Goal: Navigation & Orientation: Find specific page/section

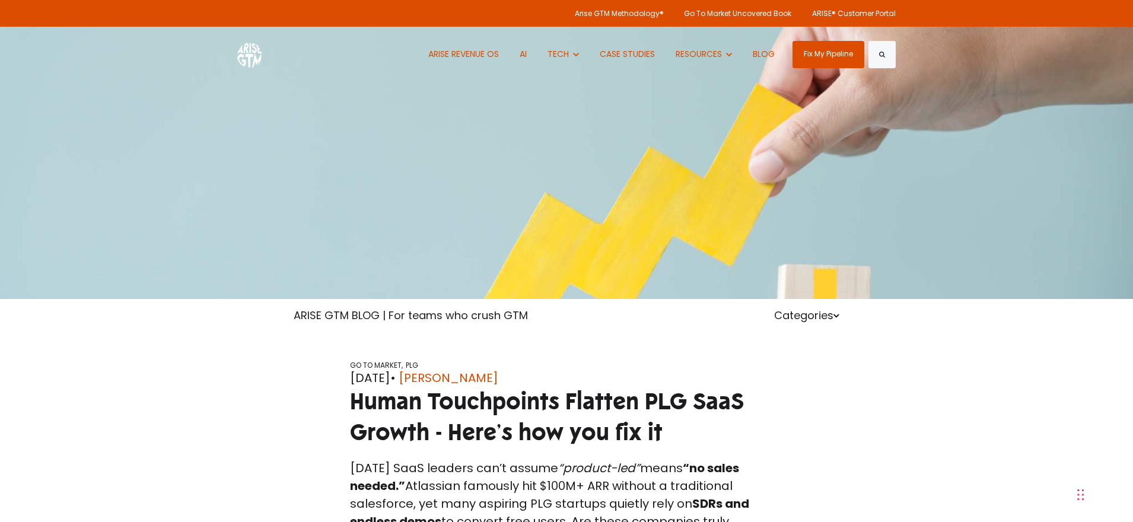
click at [269, 49] on div "ARISE REVENUE OS AI Show submenu for TECH TECH HUBSPOT [DOMAIN_NAME] SUPERED CA…" at bounding box center [566, 54] width 659 height 55
click at [256, 56] on img at bounding box center [249, 54] width 24 height 27
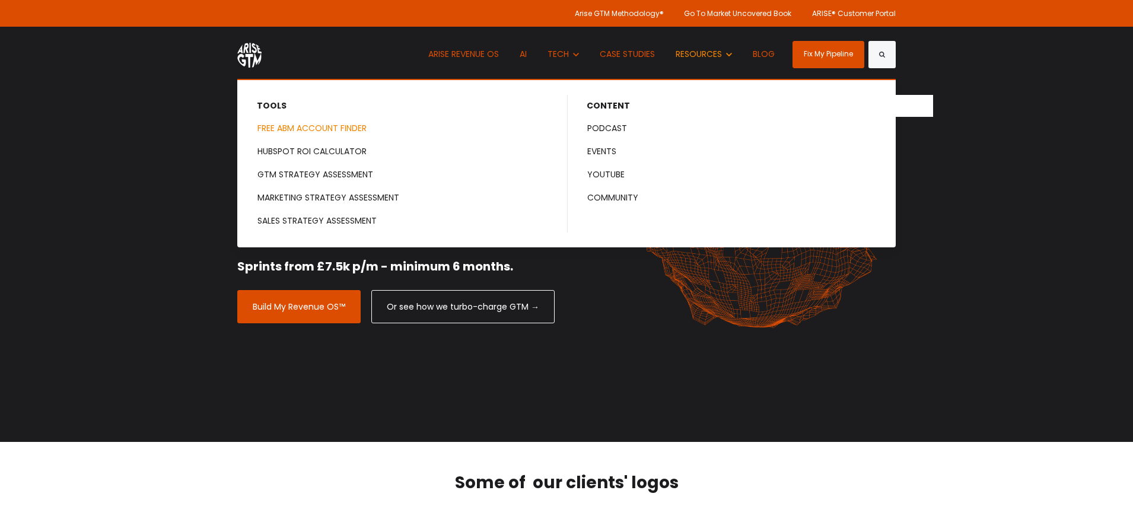
click at [361, 128] on link "FREE ABM ACCOUNT FINDER" at bounding box center [403, 128] width 328 height 22
